Goal: Task Accomplishment & Management: Manage account settings

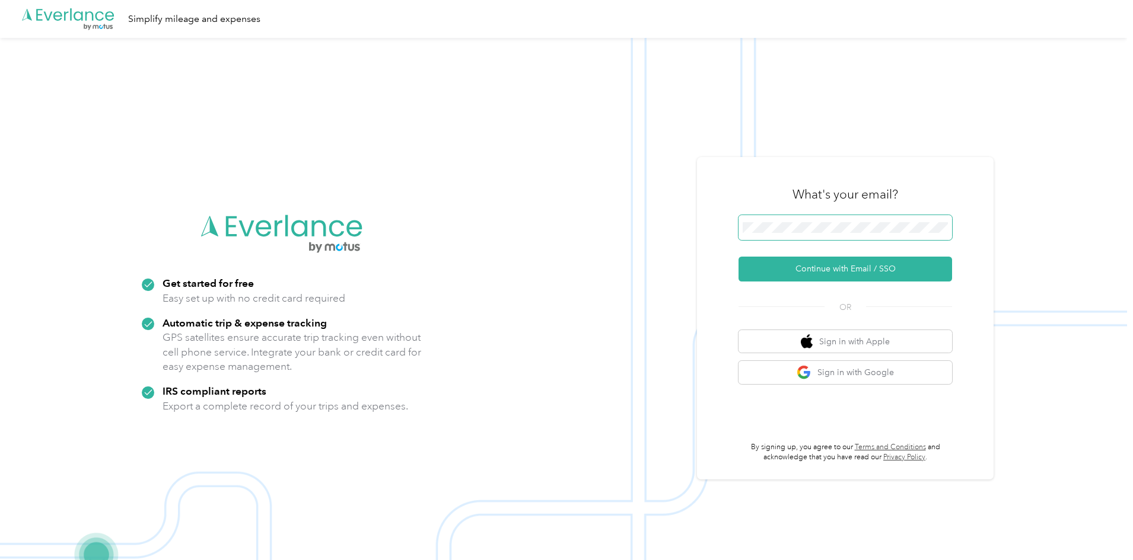
click at [783, 219] on span at bounding box center [844, 227] width 213 height 25
click at [828, 263] on button "Continue with Email / SSO" at bounding box center [844, 269] width 213 height 25
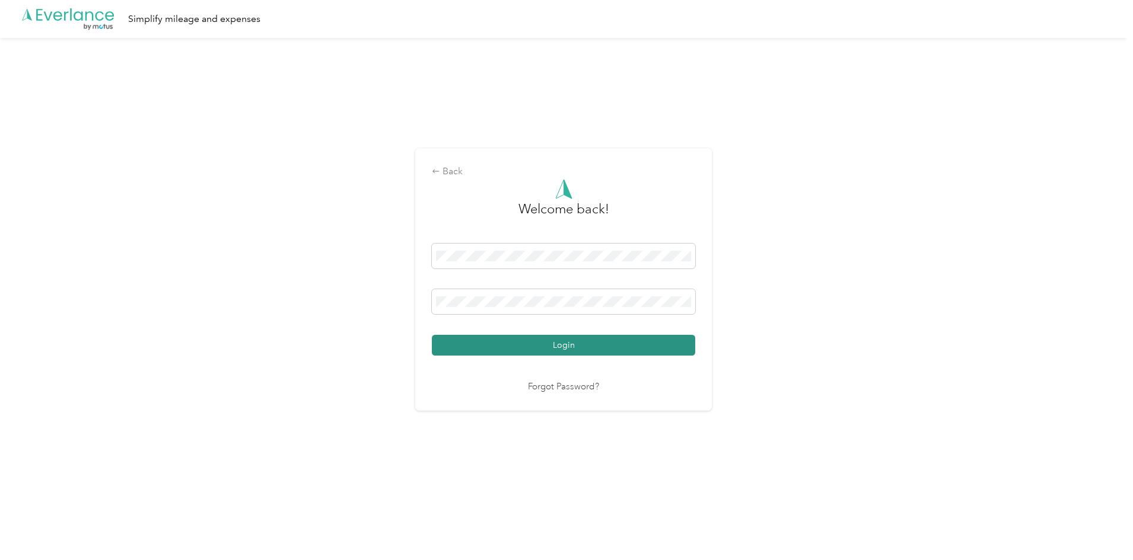
click at [479, 336] on button "Login" at bounding box center [563, 345] width 263 height 21
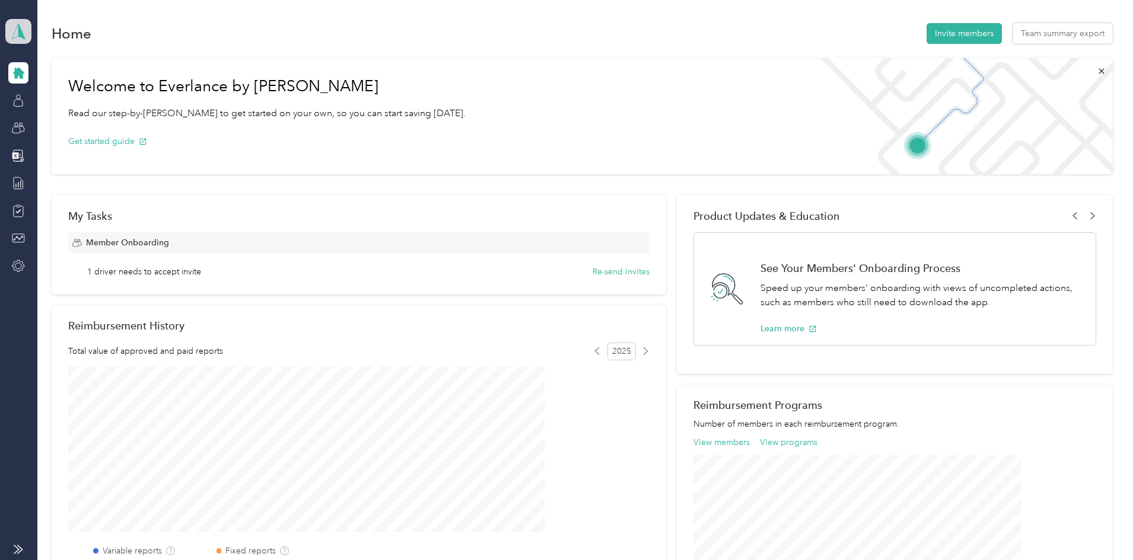
click at [17, 35] on icon at bounding box center [18, 31] width 18 height 17
click at [46, 117] on div "Personal dashboard" at bounding box center [197, 124] width 367 height 21
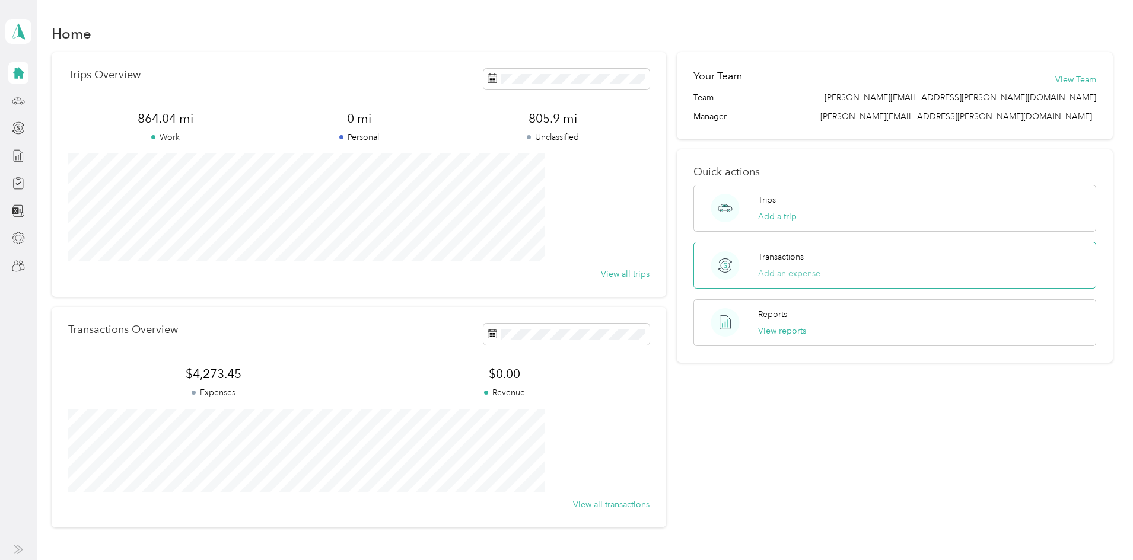
click at [759, 272] on button "Add an expense" at bounding box center [789, 273] width 62 height 12
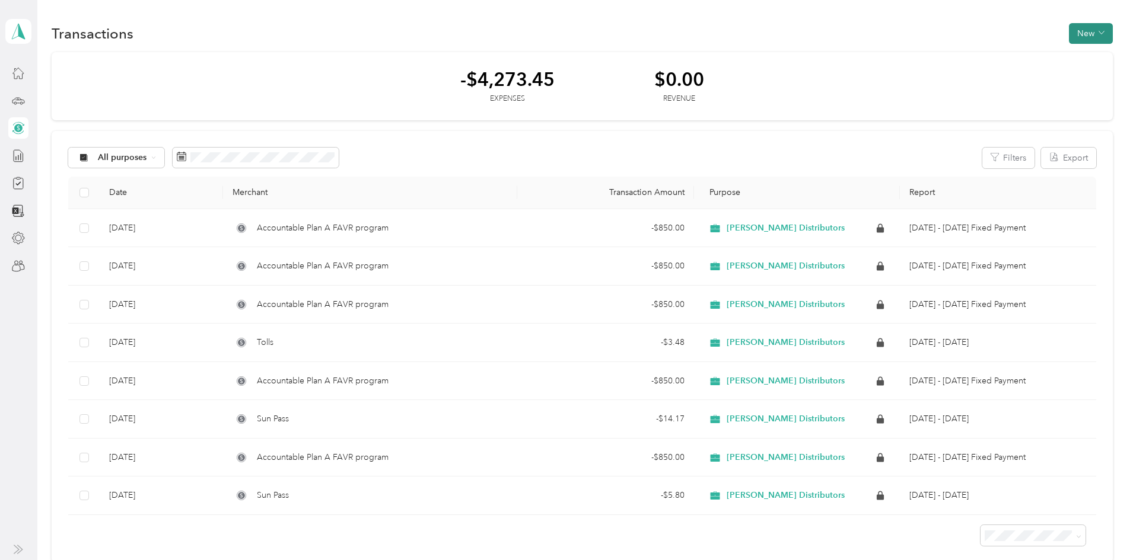
click at [1069, 27] on button "New" at bounding box center [1091, 33] width 44 height 21
click at [994, 53] on span "Expense" at bounding box center [996, 56] width 32 height 12
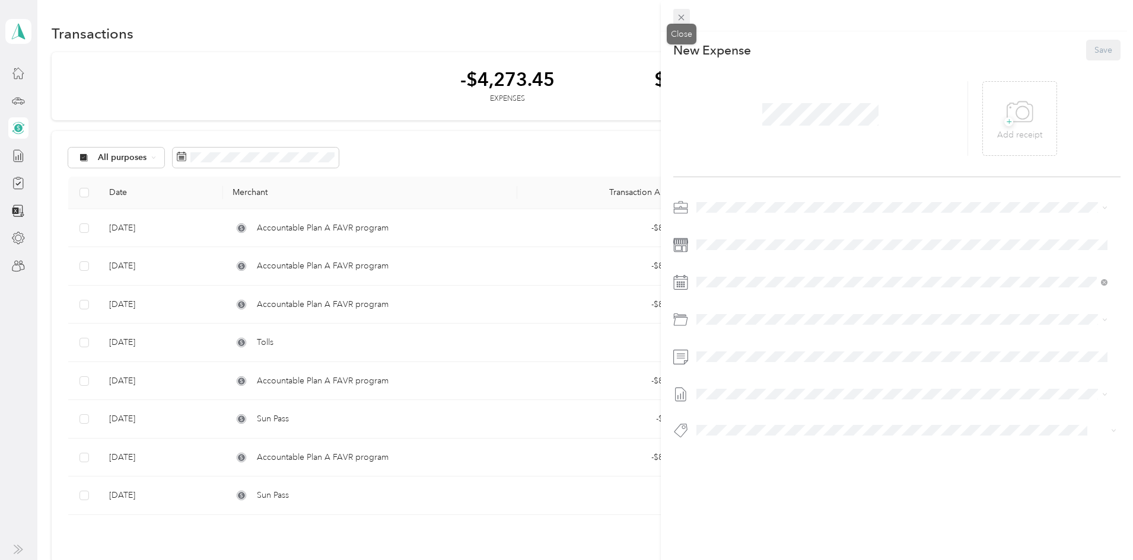
click at [680, 19] on icon at bounding box center [681, 18] width 6 height 6
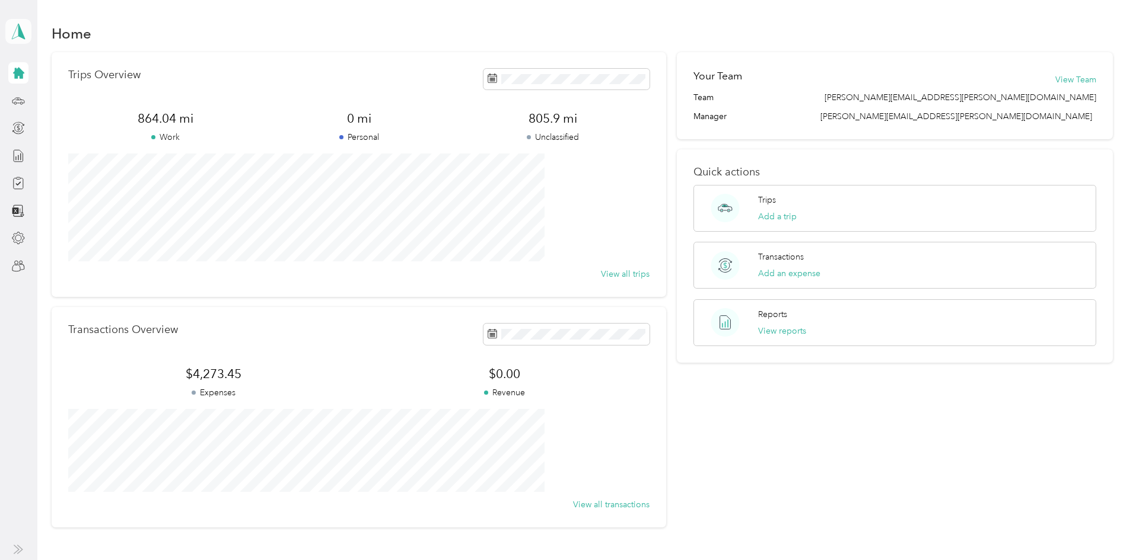
click at [15, 28] on icon at bounding box center [18, 31] width 18 height 17
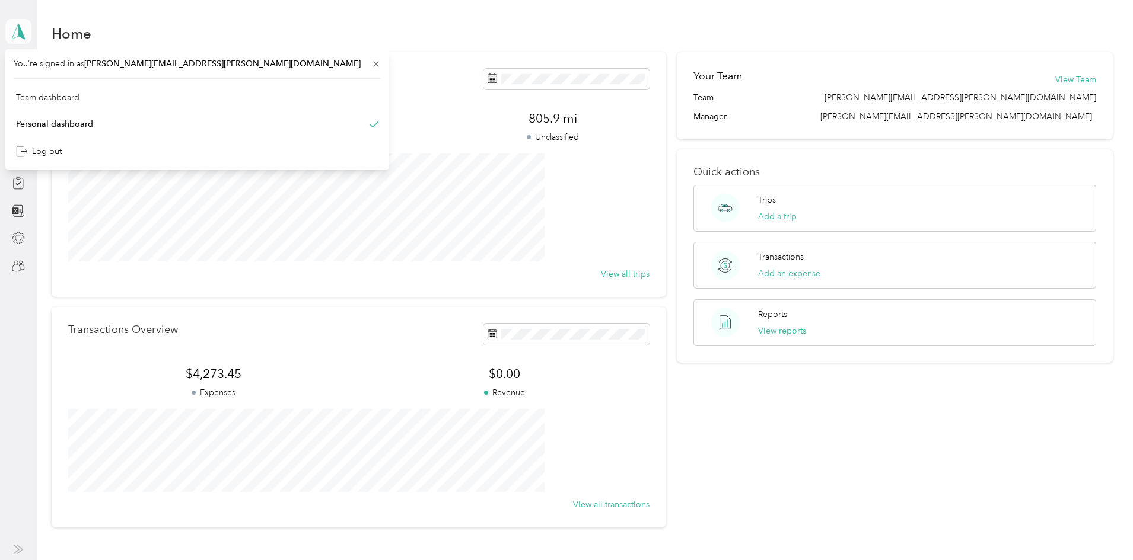
click at [15, 28] on icon at bounding box center [18, 31] width 18 height 17
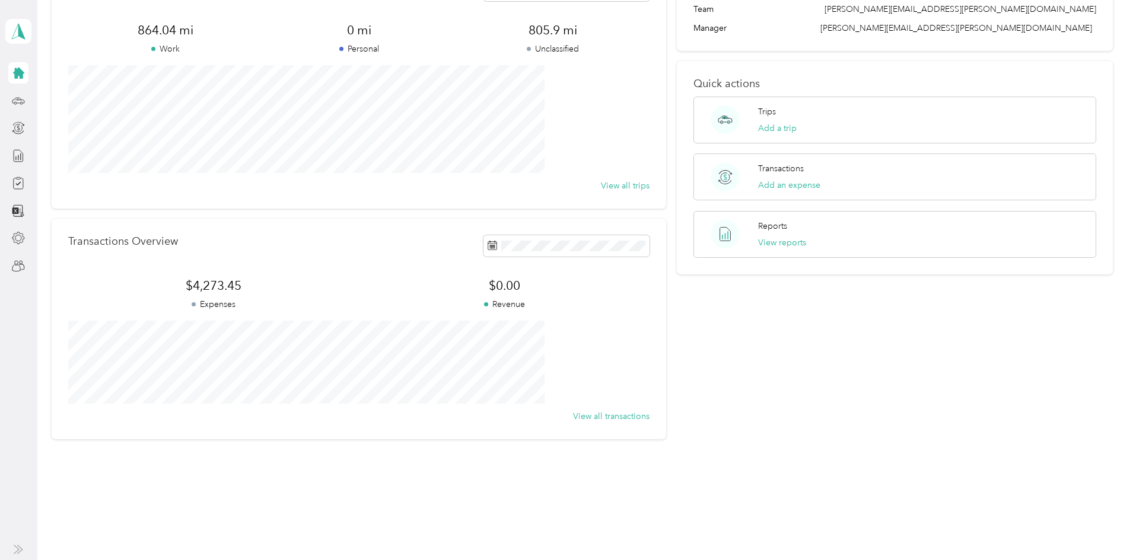
scroll to position [90, 0]
click at [15, 158] on icon at bounding box center [18, 155] width 13 height 13
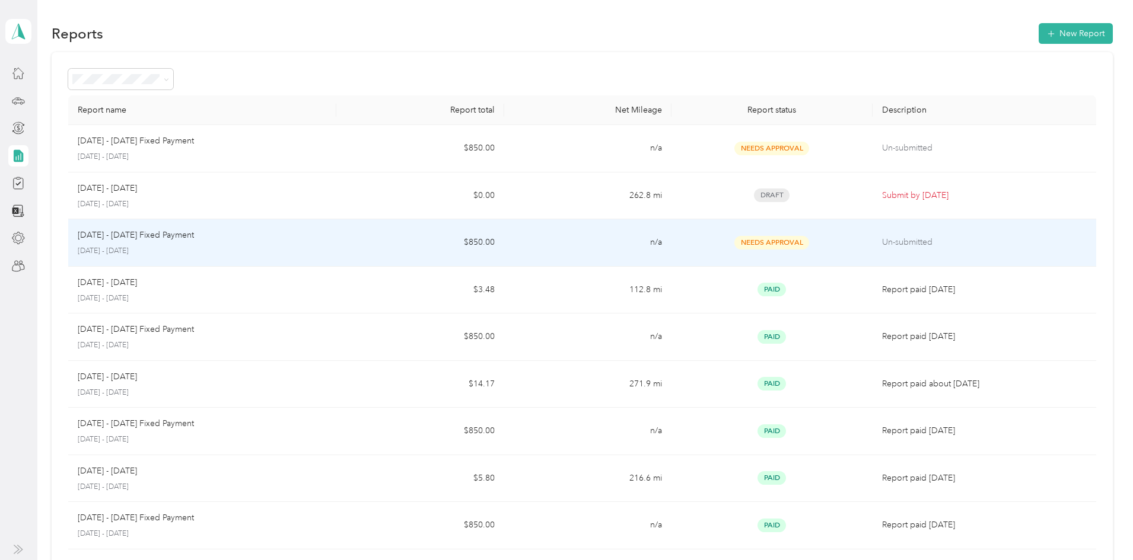
click at [740, 246] on span "Needs Approval" at bounding box center [771, 243] width 75 height 14
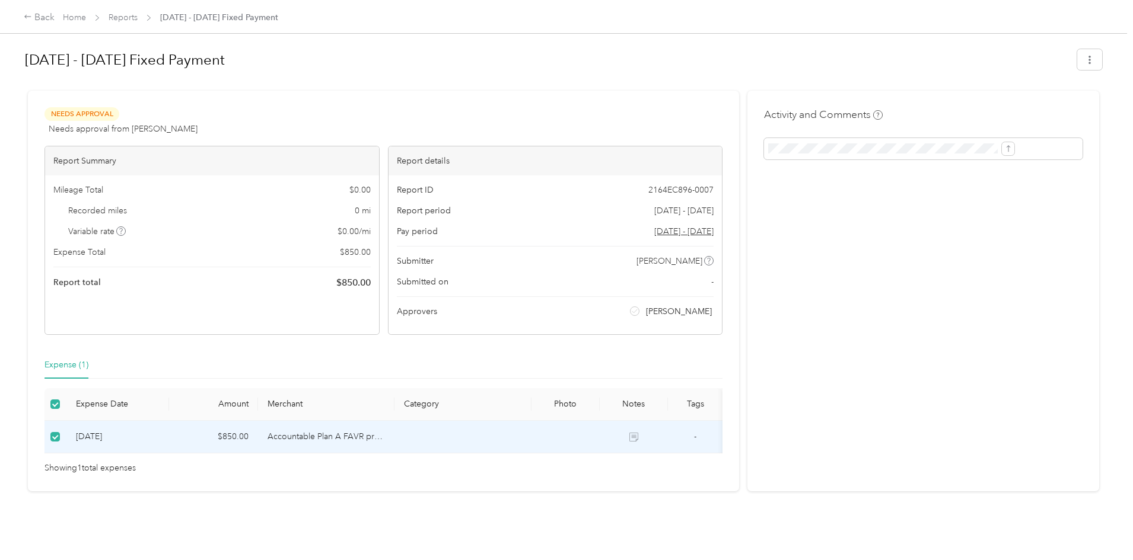
click at [592, 407] on th "Photo" at bounding box center [565, 404] width 68 height 33
click at [1077, 60] on button "button" at bounding box center [1089, 59] width 25 height 21
click at [951, 259] on div "Activity and Comments" at bounding box center [923, 291] width 352 height 401
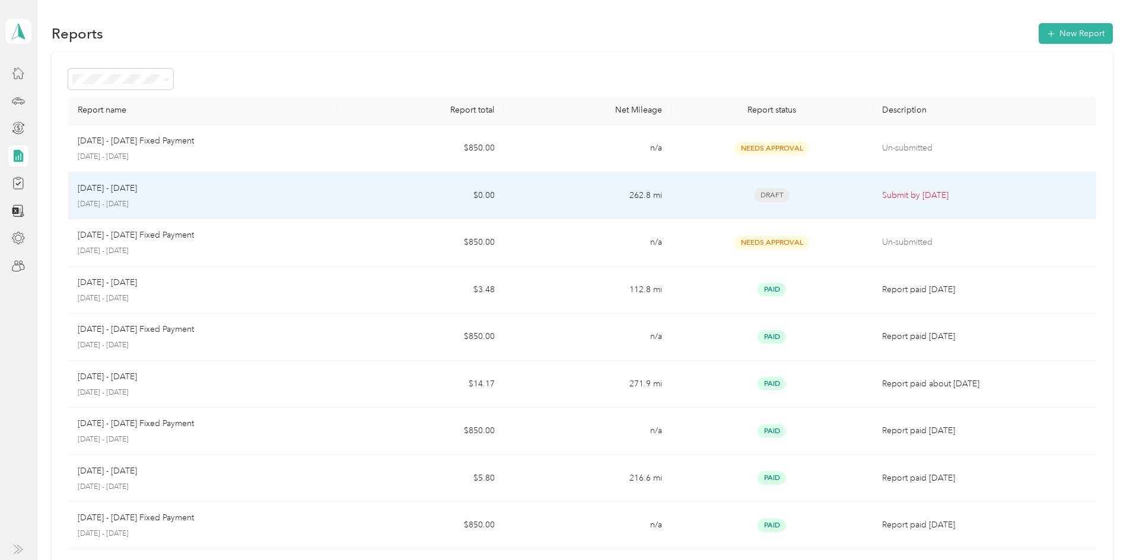
click at [754, 199] on span "Draft" at bounding box center [772, 196] width 36 height 14
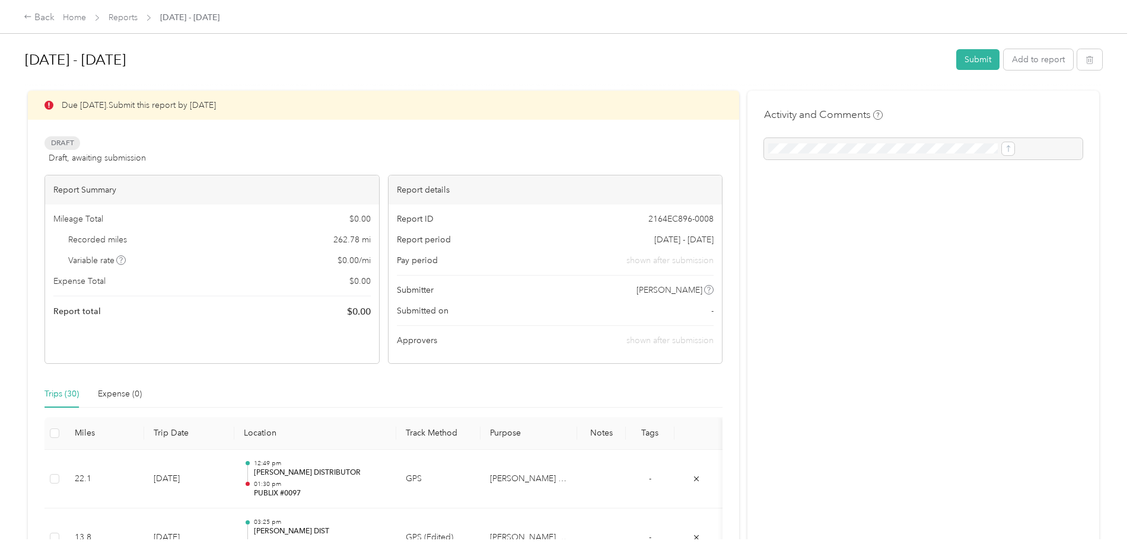
click at [1003, 60] on button "Add to report" at bounding box center [1037, 59] width 69 height 21
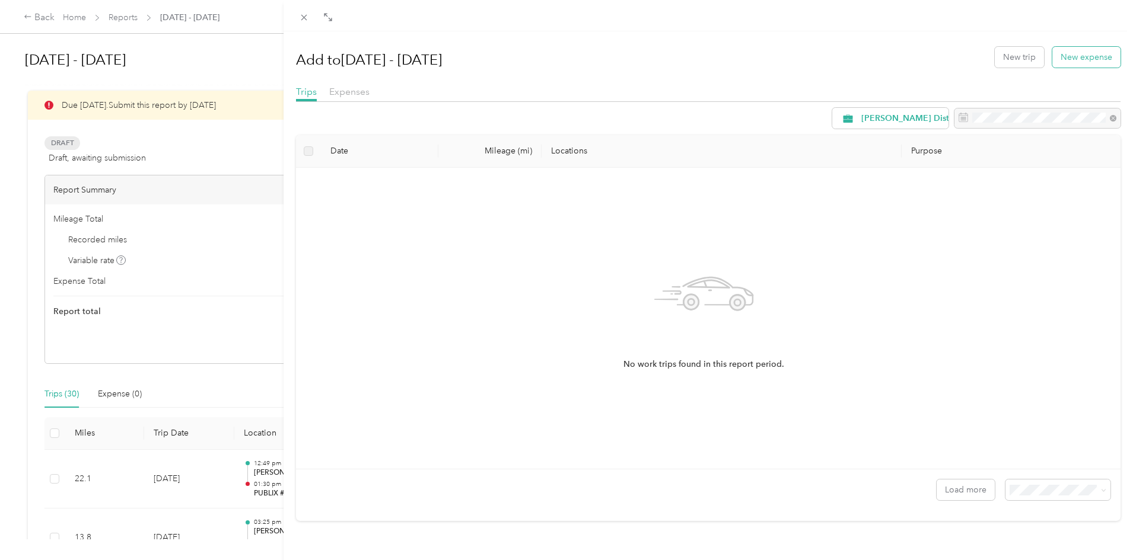
click at [1084, 59] on button "New expense" at bounding box center [1086, 57] width 68 height 21
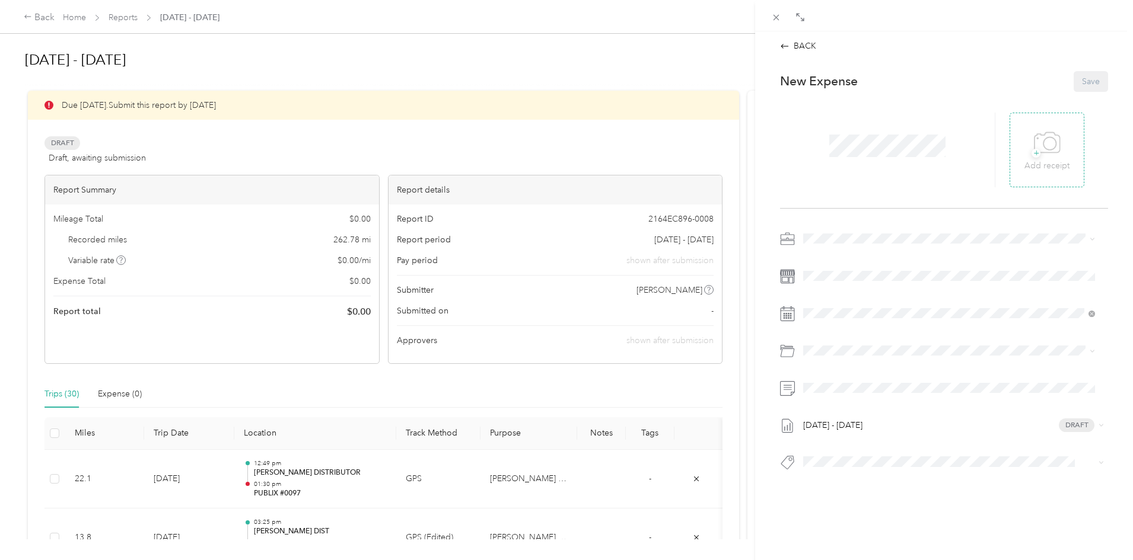
click at [1038, 150] on icon at bounding box center [1047, 143] width 27 height 33
click at [840, 398] on span "Tolls" at bounding box center [843, 395] width 17 height 10
click at [815, 149] on div at bounding box center [887, 150] width 215 height 75
click at [1087, 78] on button "Save" at bounding box center [1090, 81] width 34 height 21
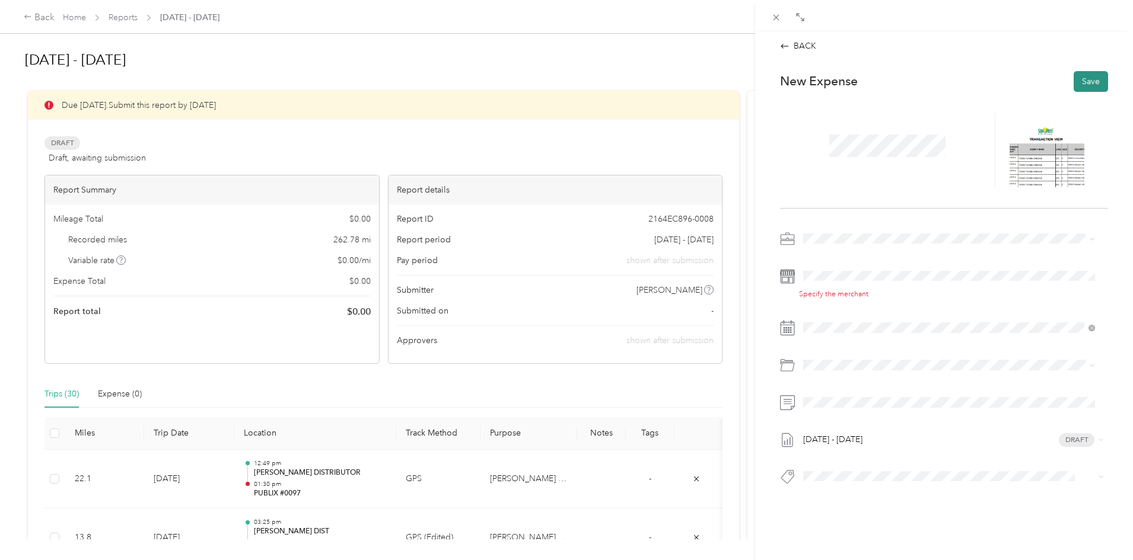
click at [1087, 78] on button "Save" at bounding box center [1090, 81] width 34 height 21
click at [844, 286] on div "Specify the merchant" at bounding box center [953, 283] width 309 height 33
click at [1092, 80] on button "Save" at bounding box center [1090, 81] width 34 height 21
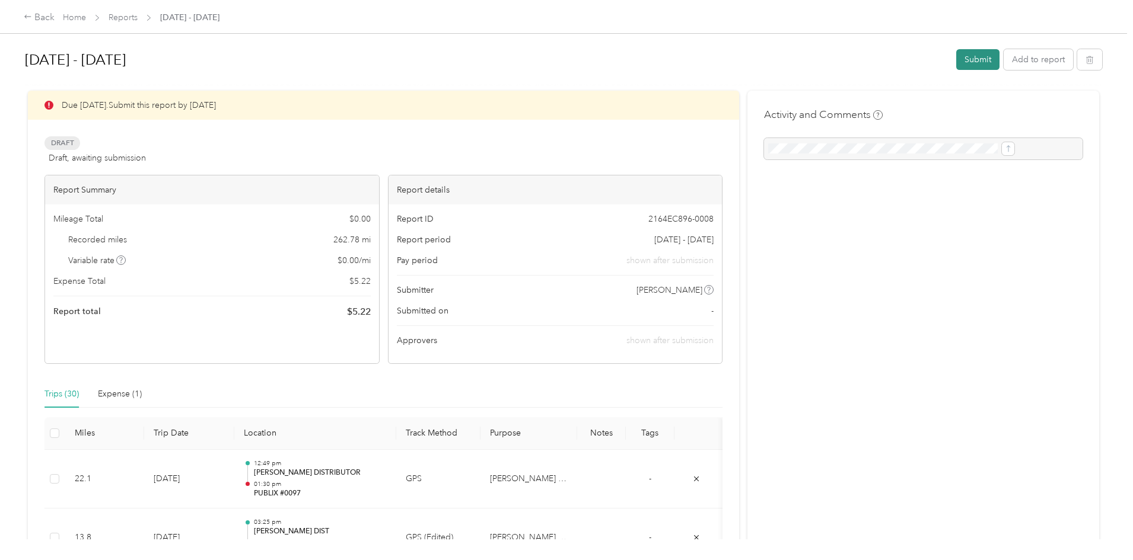
click at [956, 61] on button "Submit" at bounding box center [977, 59] width 43 height 21
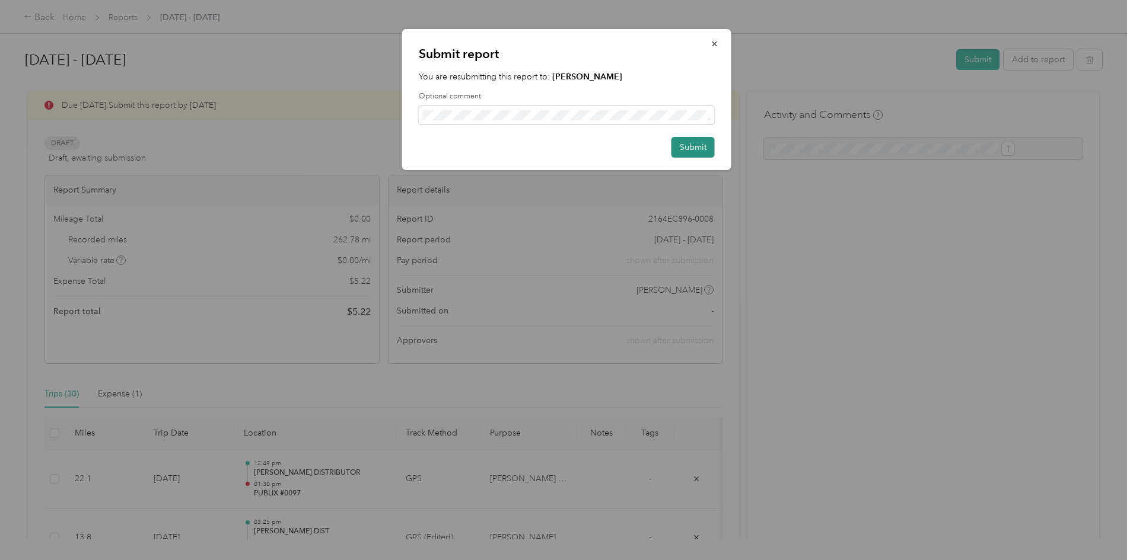
click at [686, 145] on button "Submit" at bounding box center [692, 147] width 43 height 21
